Goal: Navigation & Orientation: Find specific page/section

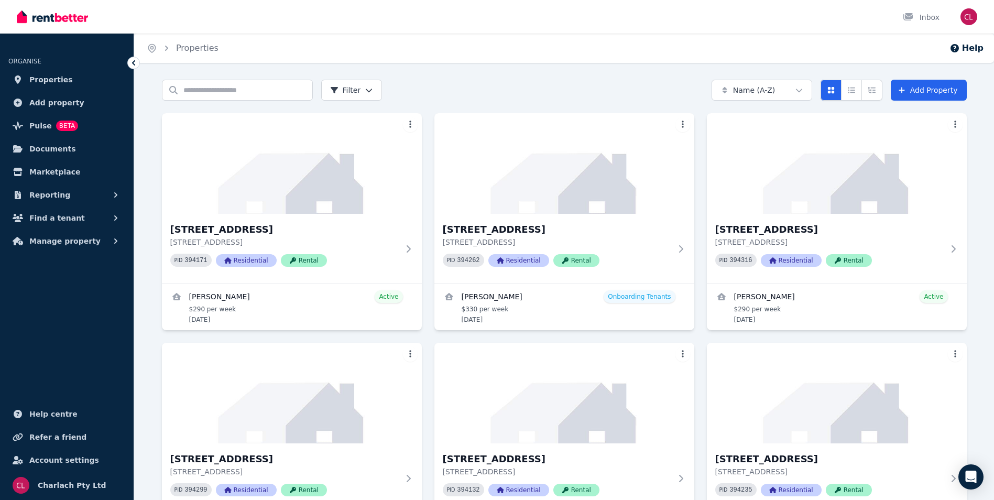
click at [62, 219] on span "Find a tenant" at bounding box center [57, 218] width 56 height 13
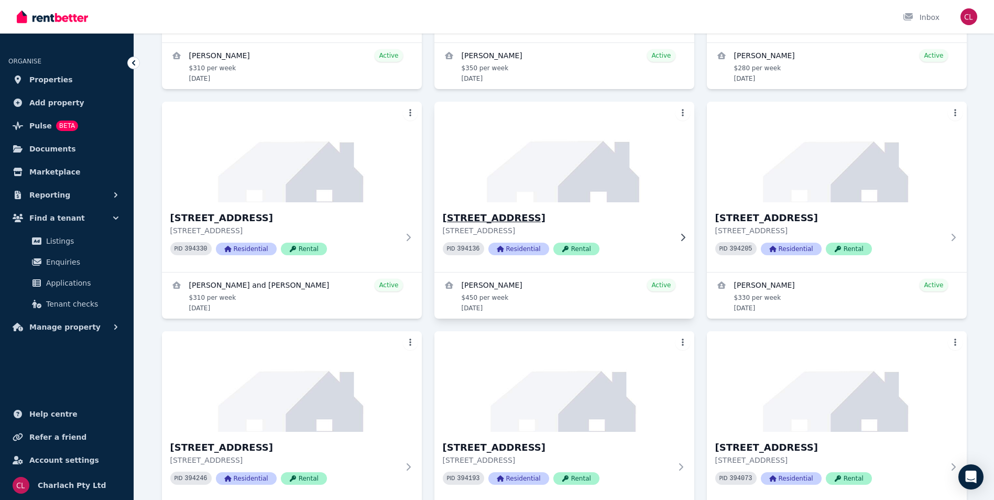
scroll to position [2514, 0]
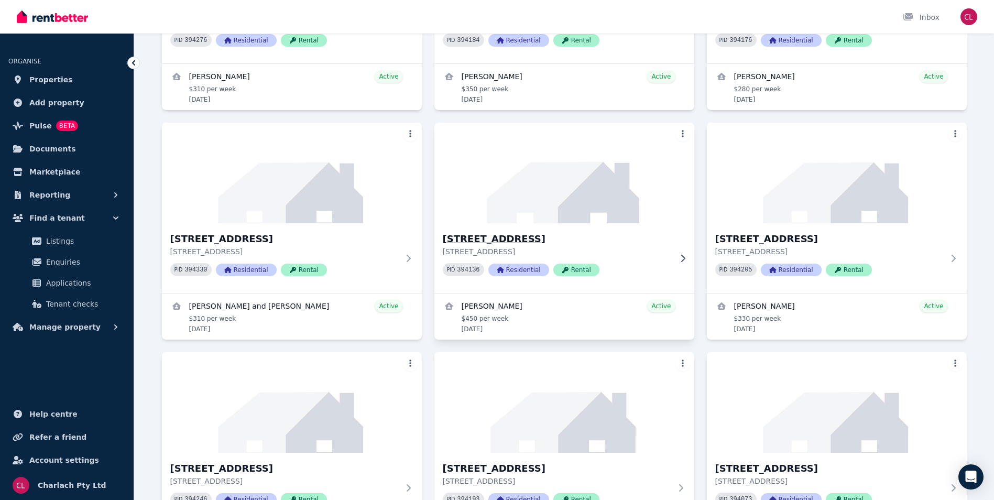
click at [533, 235] on h3 "[STREET_ADDRESS]" at bounding box center [557, 239] width 228 height 15
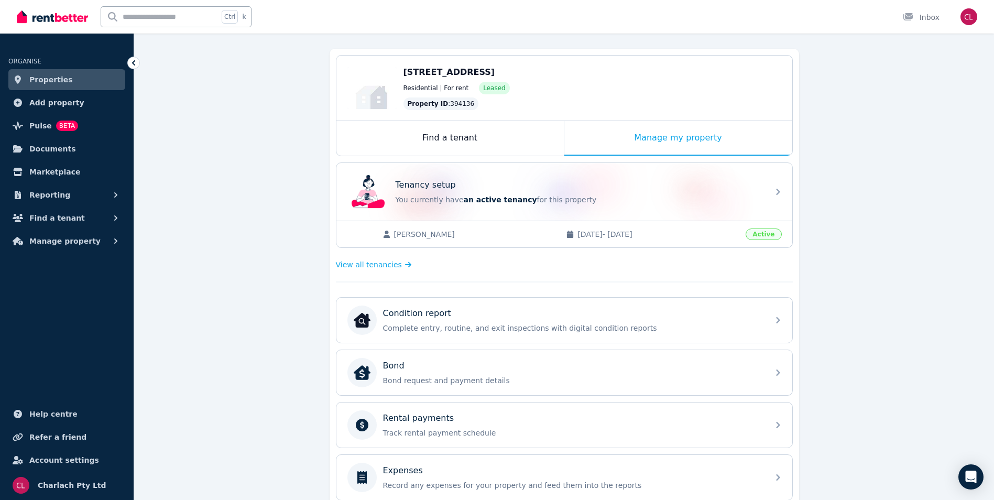
scroll to position [81, 0]
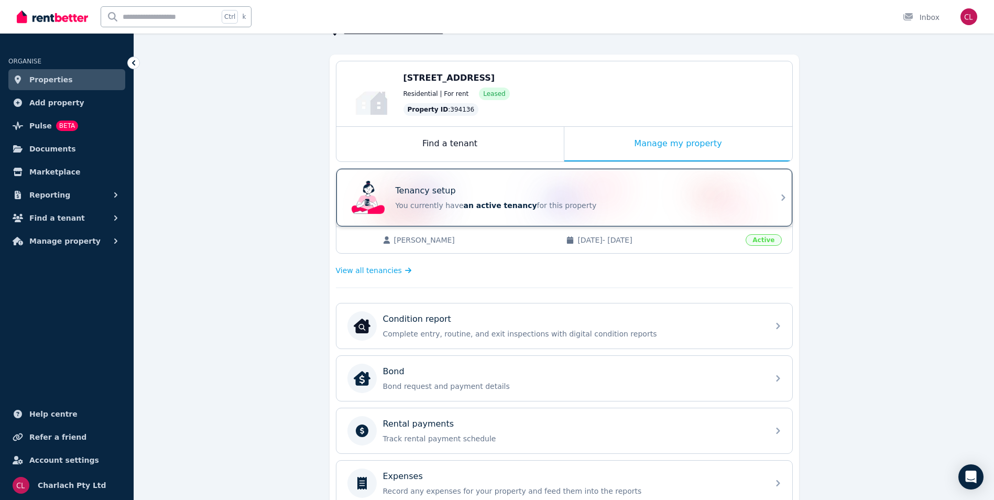
click at [620, 200] on div "Tenancy setup You currently have an active tenancy for this property" at bounding box center [578, 197] width 367 height 26
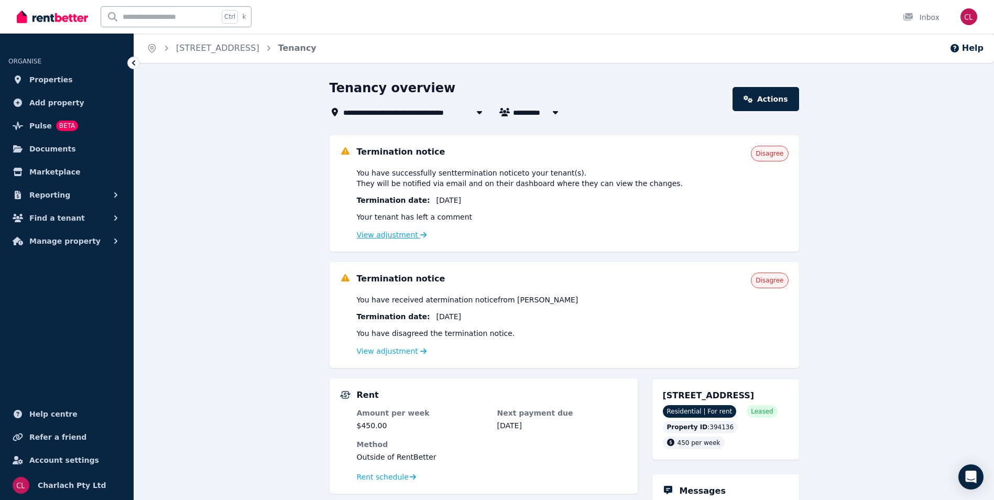
click at [404, 238] on link "View adjustment" at bounding box center [392, 234] width 70 height 8
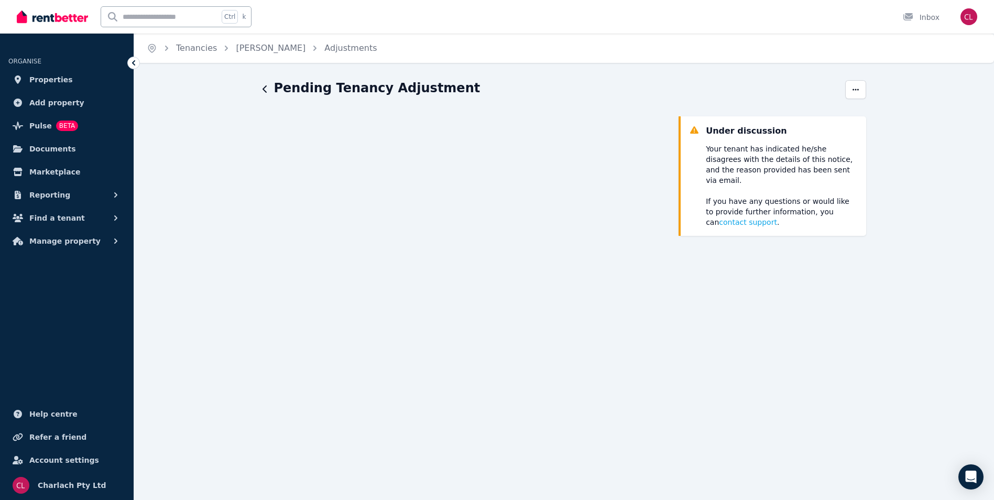
click at [265, 91] on icon "button" at bounding box center [264, 89] width 5 height 8
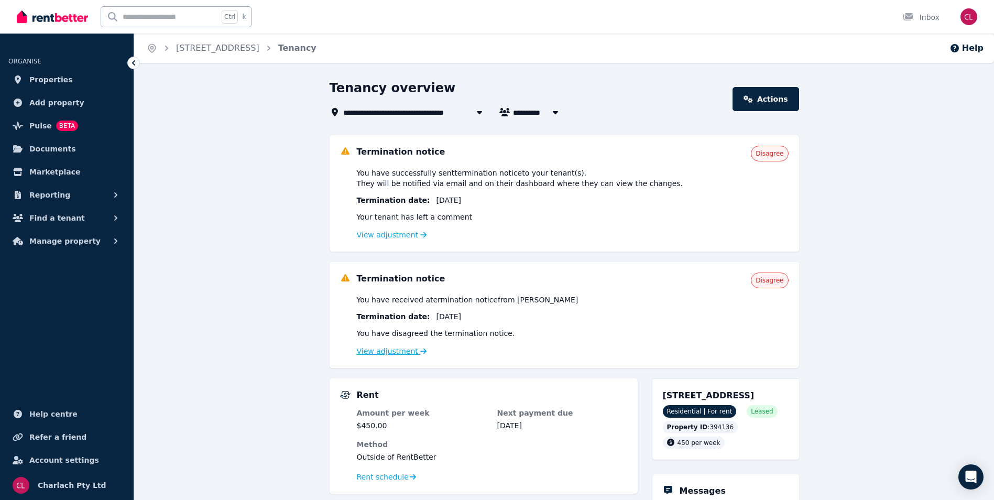
click at [396, 354] on link "View adjustment" at bounding box center [392, 351] width 70 height 8
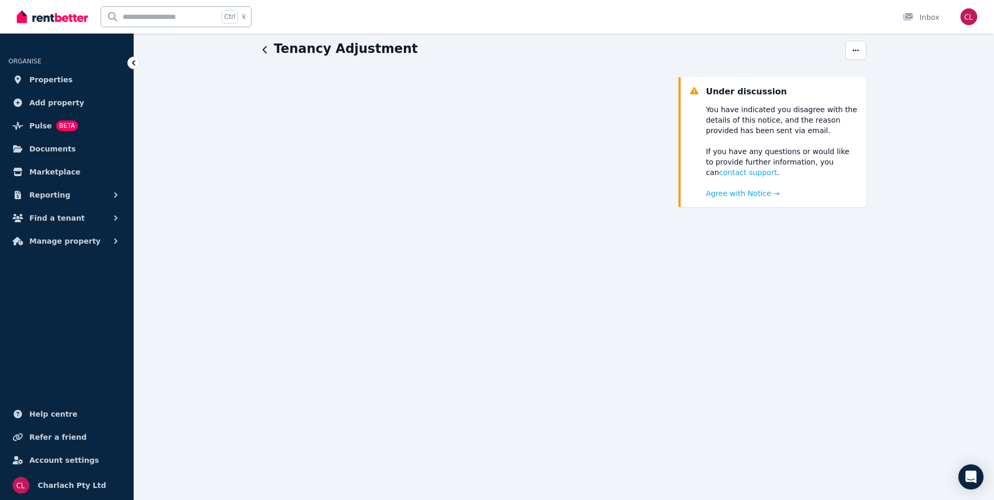
scroll to position [64, 0]
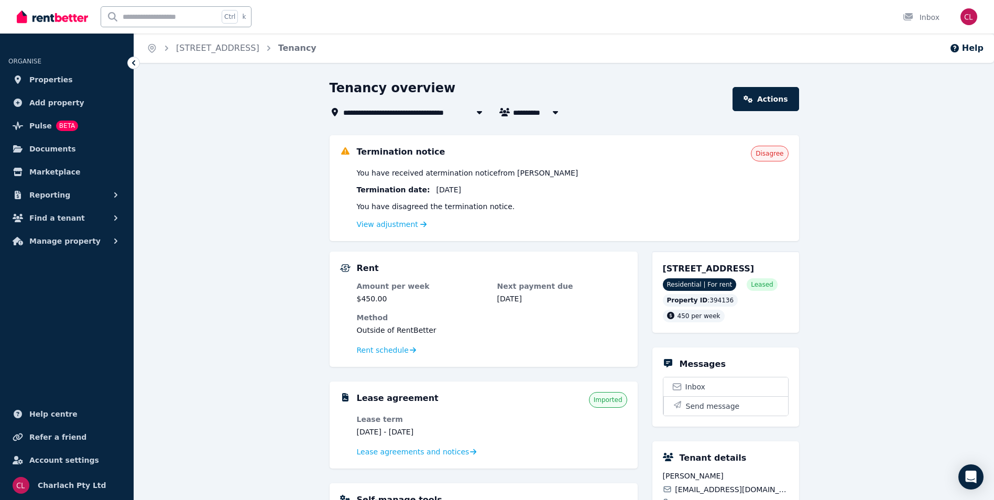
click at [134, 61] on icon at bounding box center [133, 63] width 10 height 10
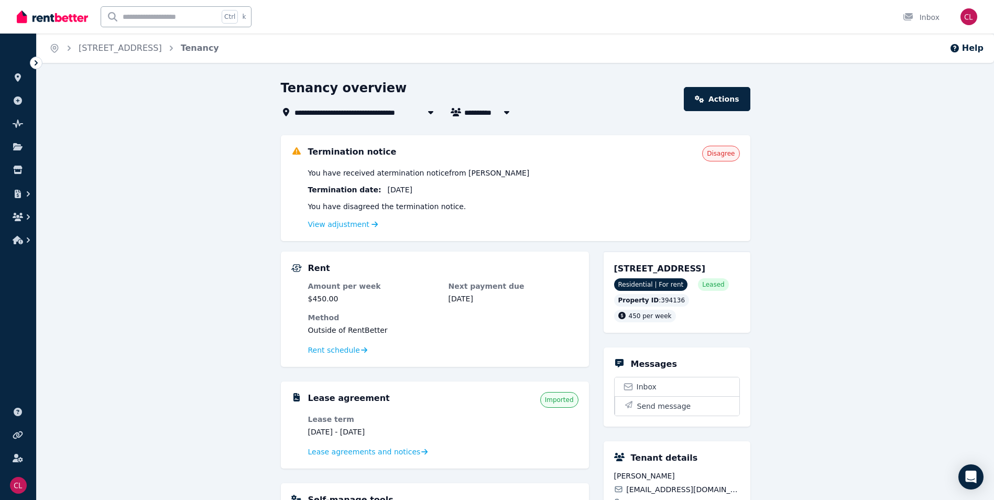
click at [39, 60] on icon at bounding box center [36, 63] width 10 height 10
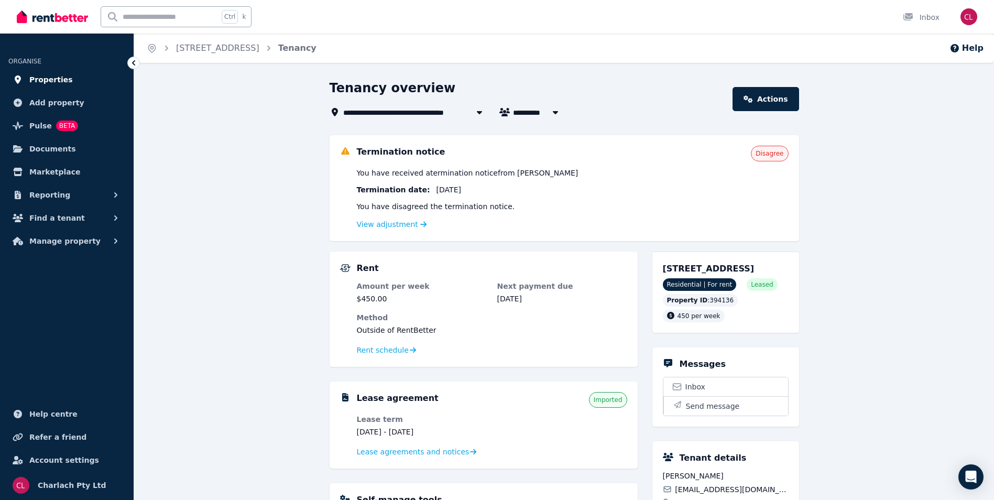
click at [54, 81] on span "Properties" at bounding box center [50, 79] width 43 height 13
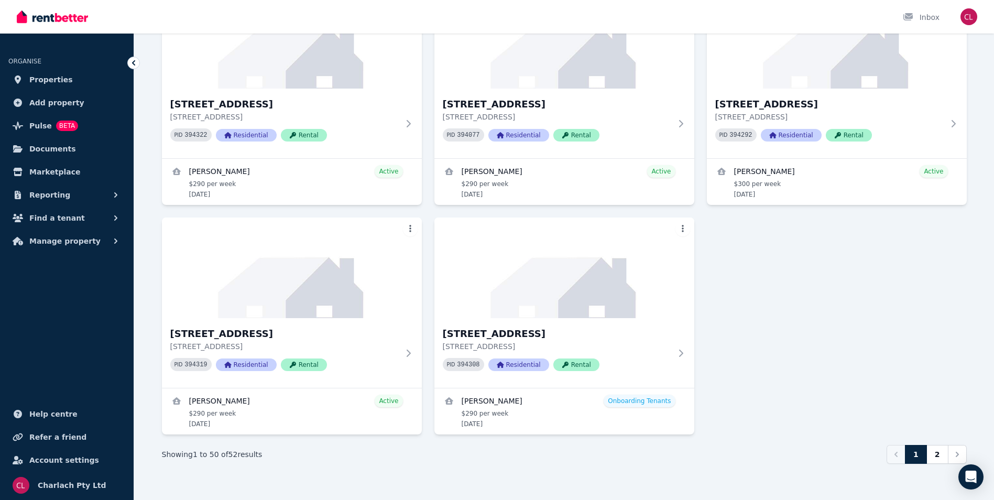
scroll to position [3568, 0]
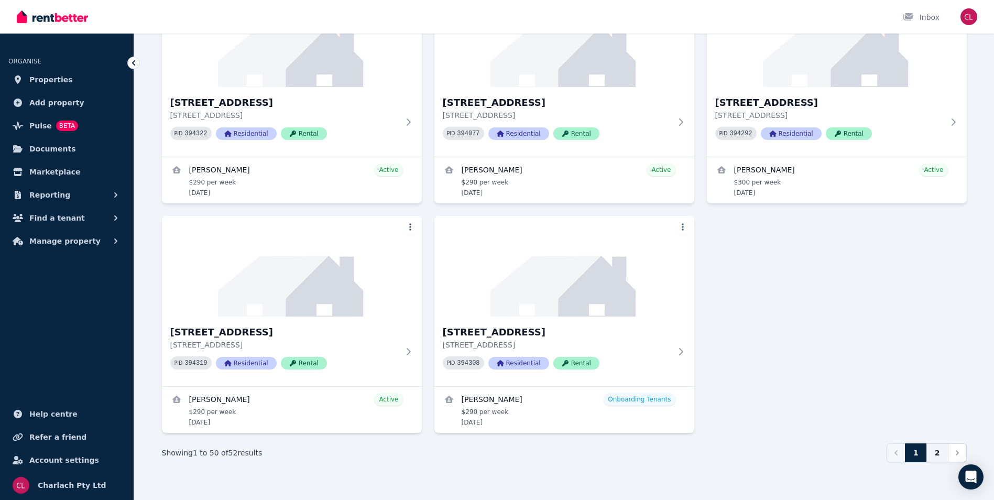
click at [946, 453] on link "2" at bounding box center [937, 452] width 22 height 19
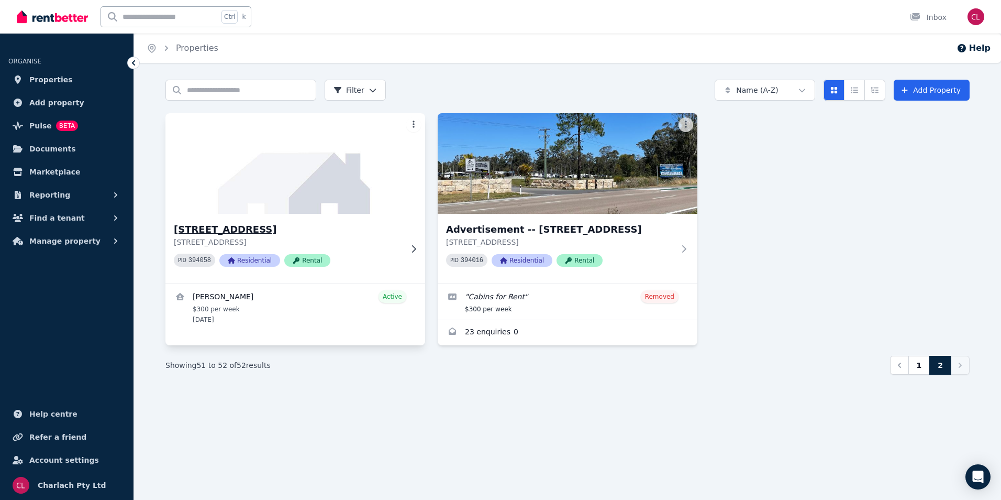
click at [214, 178] on img at bounding box center [295, 164] width 273 height 106
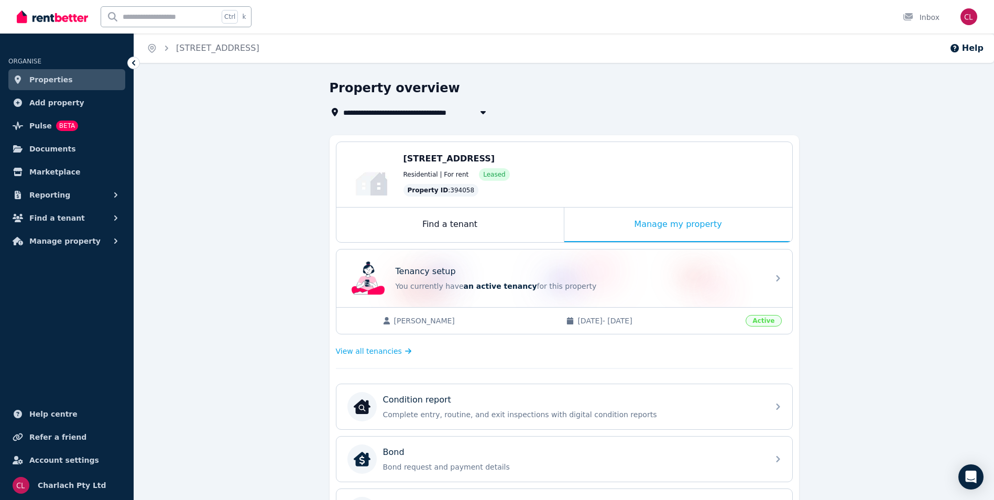
click at [482, 112] on icon "button" at bounding box center [482, 112] width 5 height 3
type input "**********"
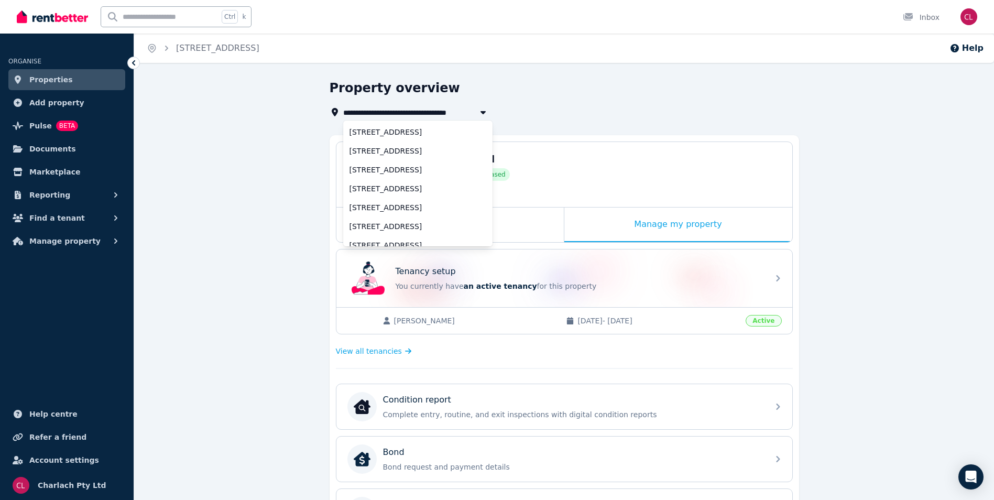
scroll to position [838, 0]
click at [238, 227] on div "**********" at bounding box center [563, 435] width 859 height 710
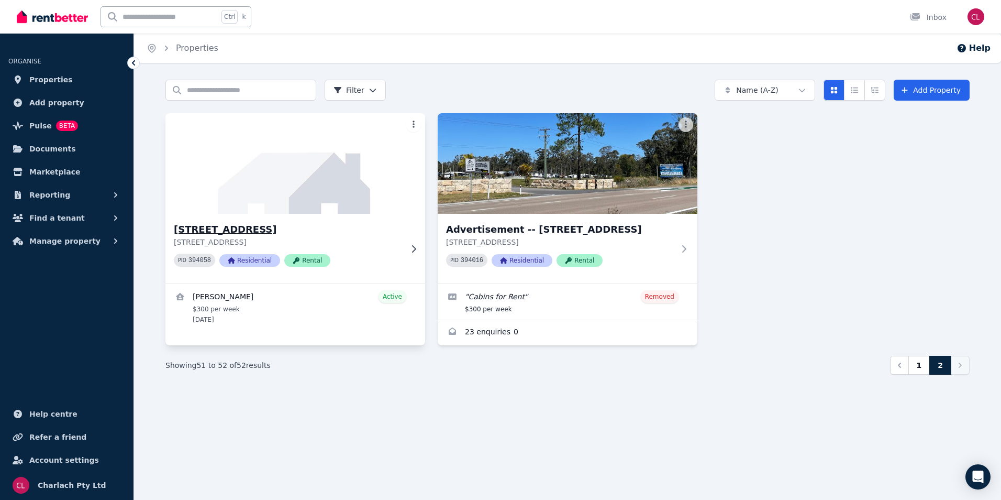
click at [270, 230] on h3 "[STREET_ADDRESS]" at bounding box center [288, 229] width 228 height 15
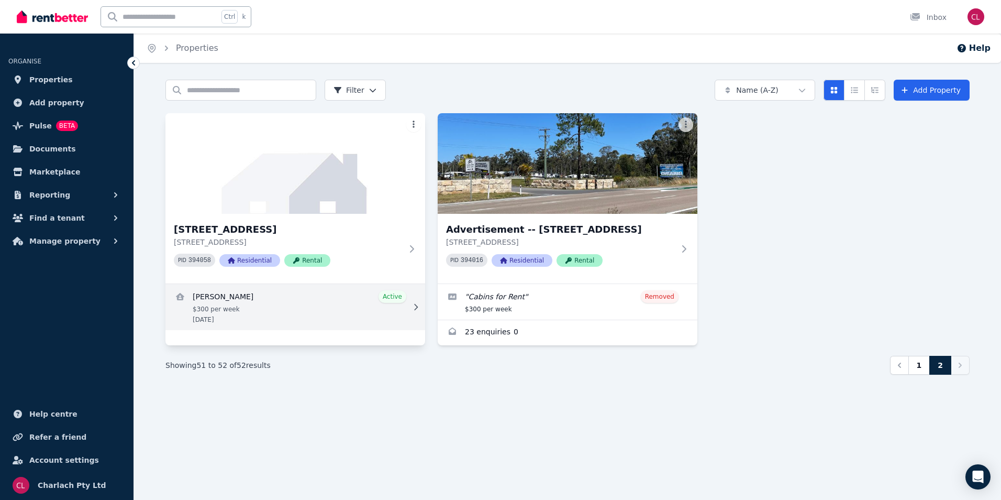
click at [228, 308] on link "View details for Andrew Foley" at bounding box center [296, 307] width 260 height 46
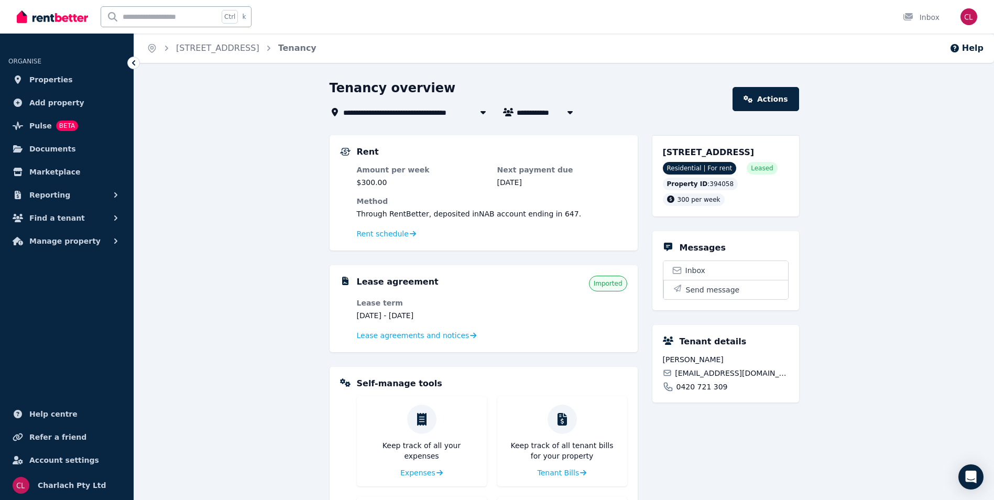
click at [134, 61] on icon at bounding box center [133, 62] width 3 height 5
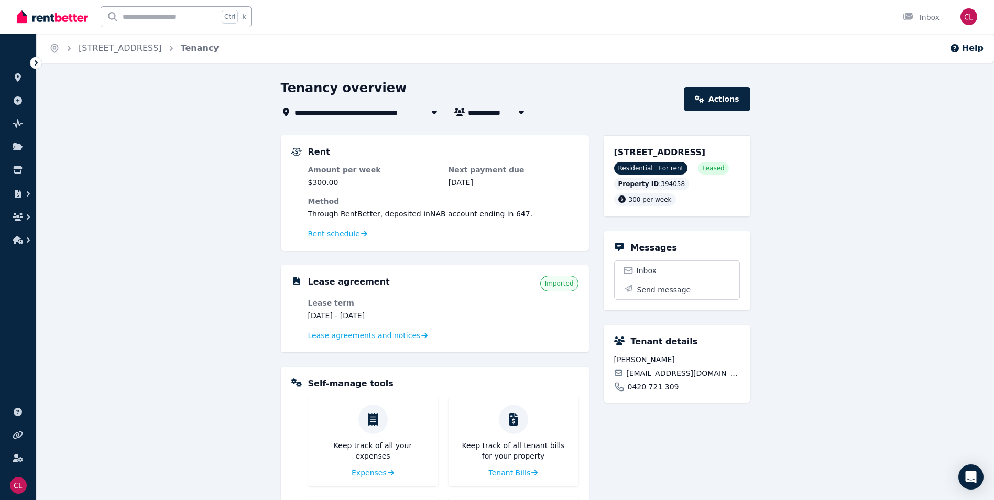
click at [36, 65] on icon at bounding box center [36, 62] width 3 height 5
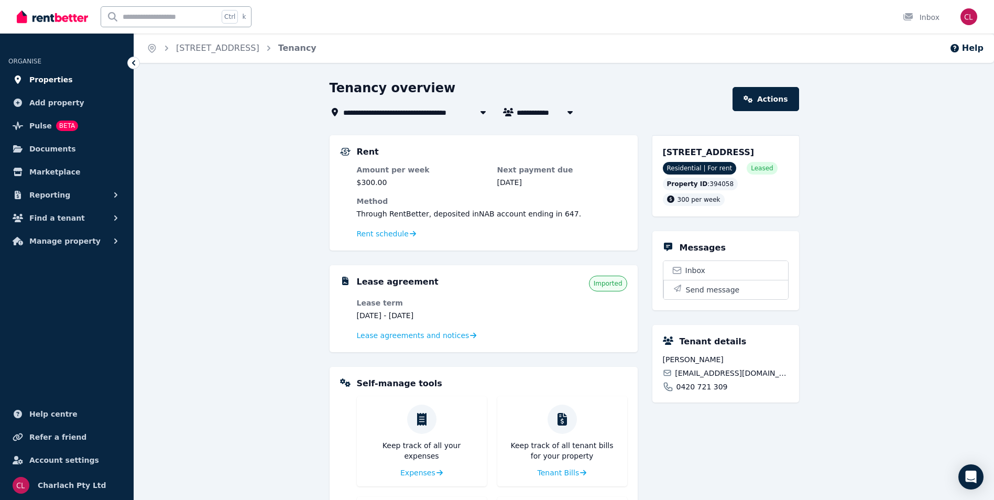
click at [48, 76] on span "Properties" at bounding box center [50, 79] width 43 height 13
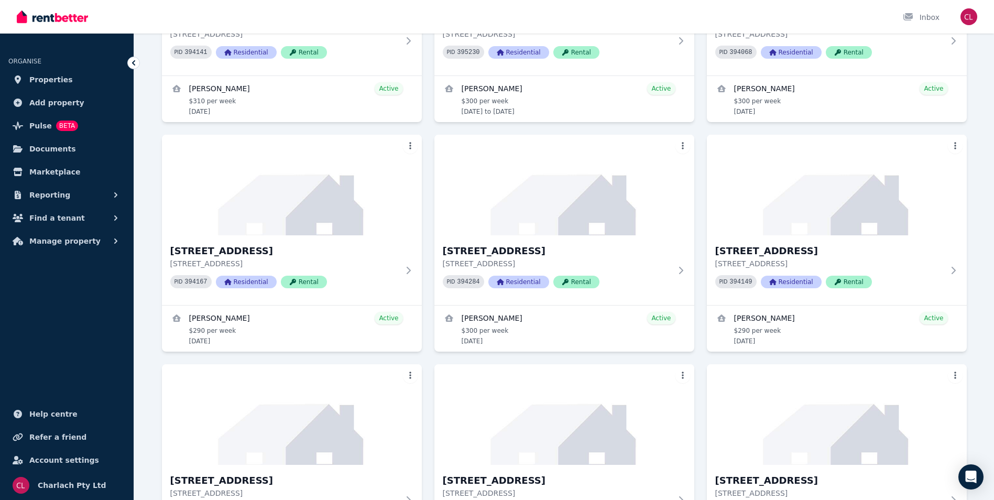
scroll to position [3195, 0]
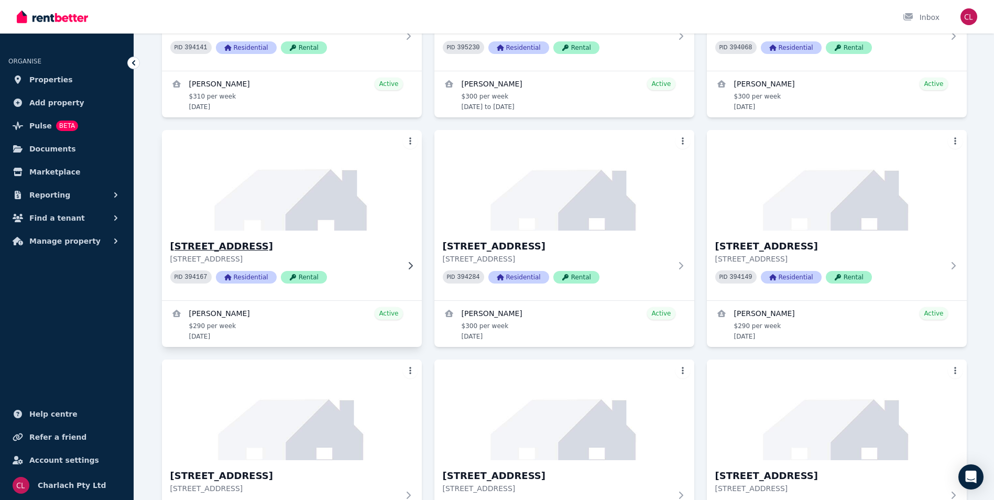
click at [261, 246] on h3 "[STREET_ADDRESS]" at bounding box center [284, 246] width 228 height 15
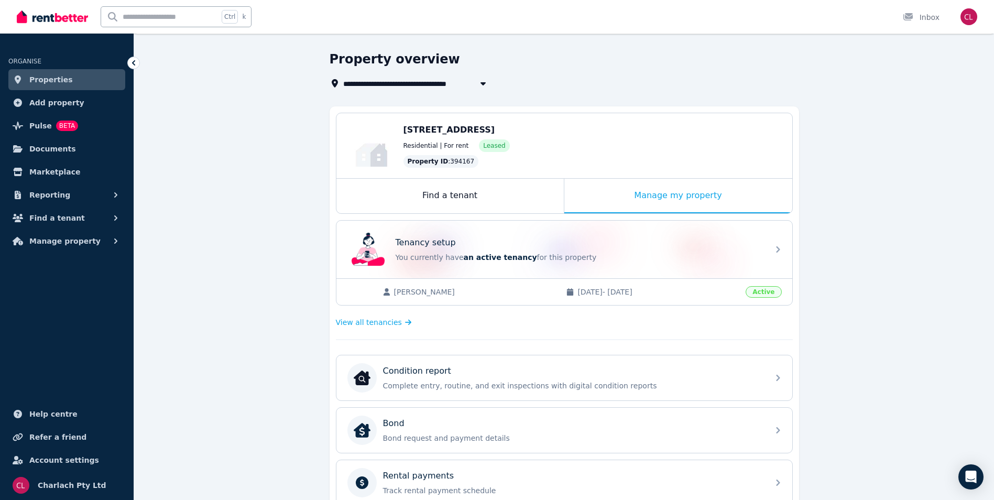
scroll to position [28, 0]
click at [370, 325] on span "View all tenancies" at bounding box center [369, 322] width 66 height 10
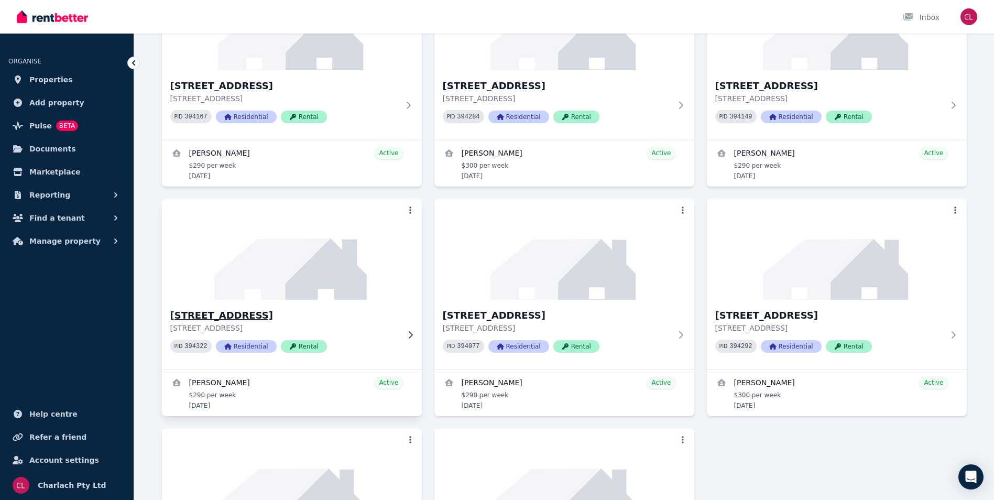
scroll to position [3352, 0]
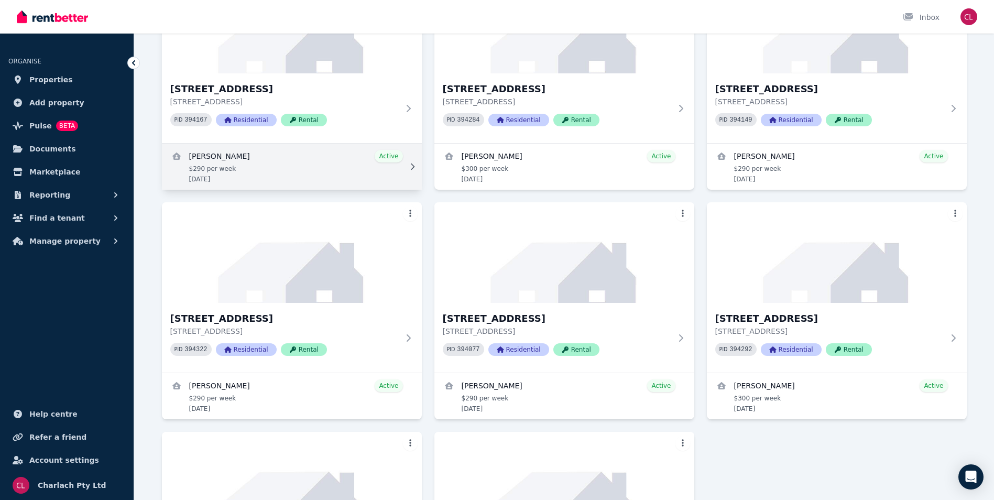
click at [226, 170] on link "View details for Jason Hogden" at bounding box center [292, 167] width 260 height 46
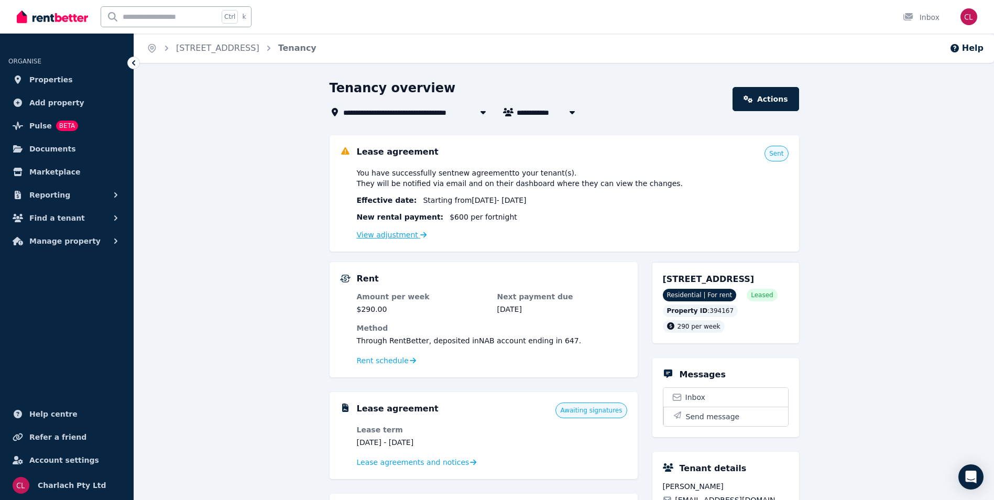
click at [391, 232] on link "View adjustment" at bounding box center [392, 234] width 70 height 8
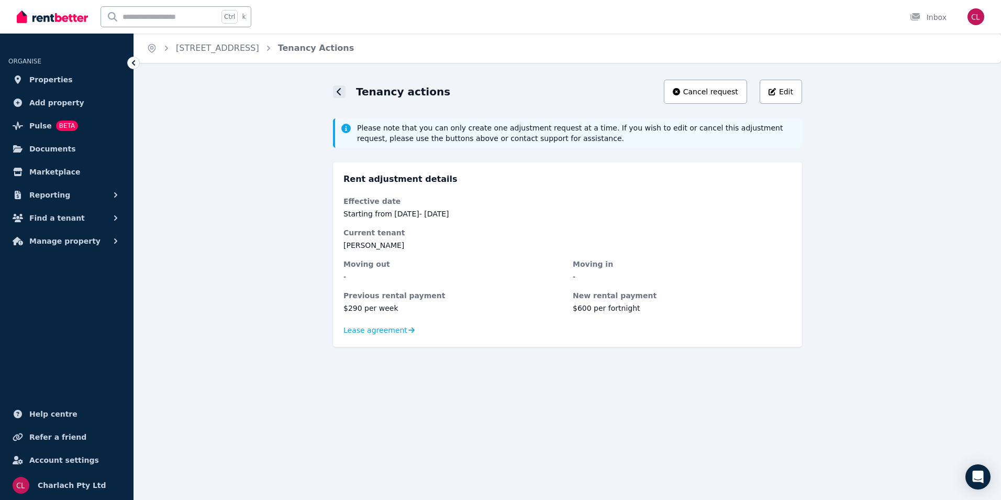
click at [338, 91] on icon at bounding box center [339, 91] width 4 height 7
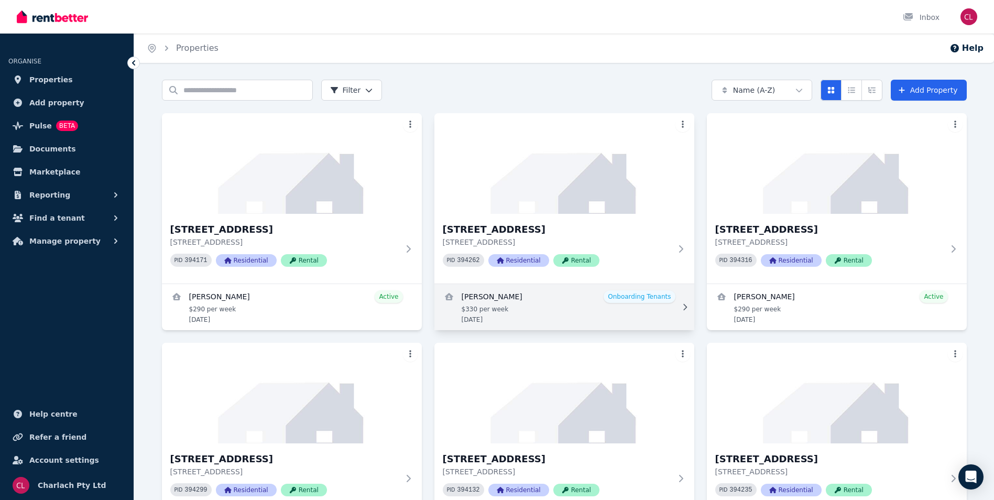
click at [567, 305] on link "View details for Michelle O'Brien" at bounding box center [564, 307] width 260 height 46
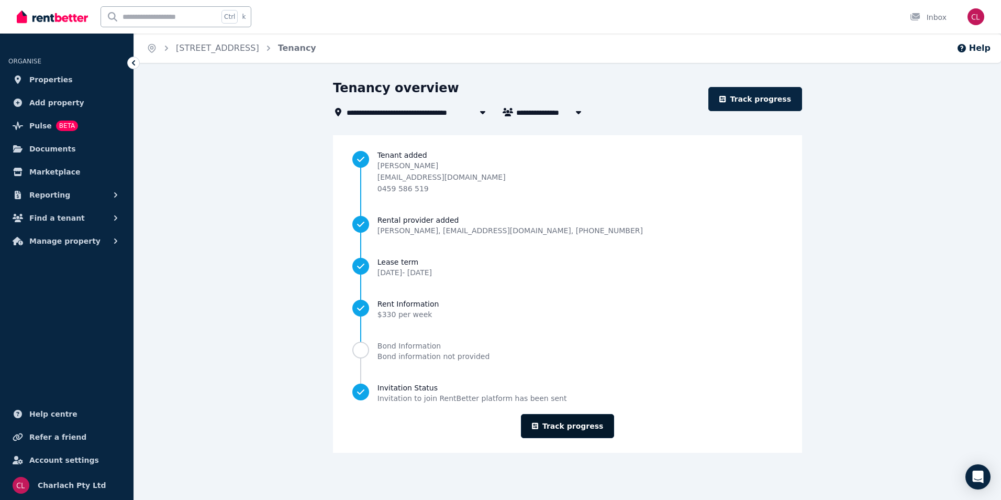
click at [575, 427] on link "Track progress" at bounding box center [568, 426] width 94 height 24
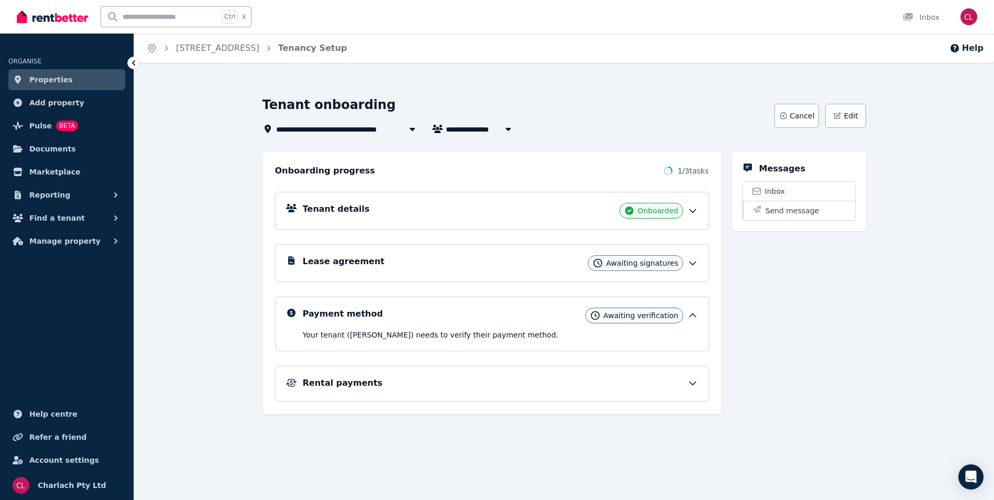
click at [691, 313] on icon at bounding box center [692, 315] width 10 height 10
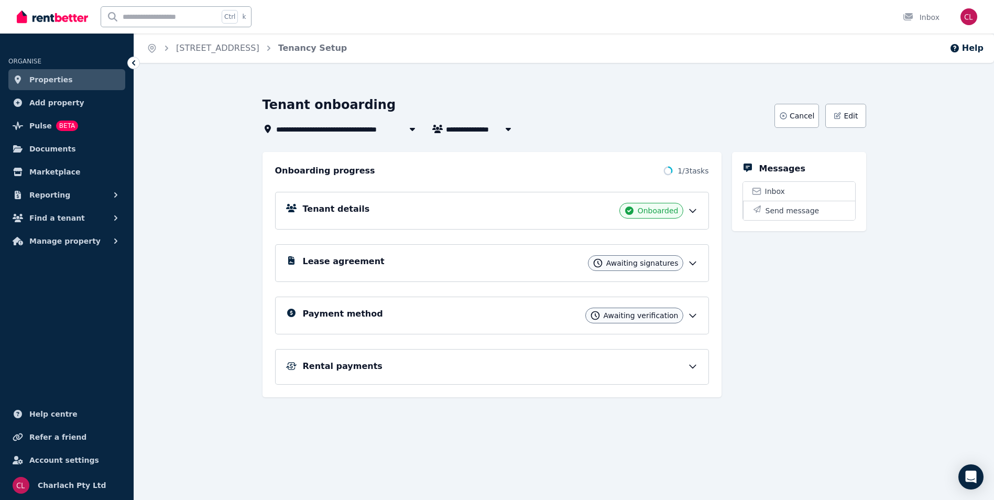
click at [695, 311] on icon at bounding box center [692, 315] width 10 height 10
